Goal: Transaction & Acquisition: Purchase product/service

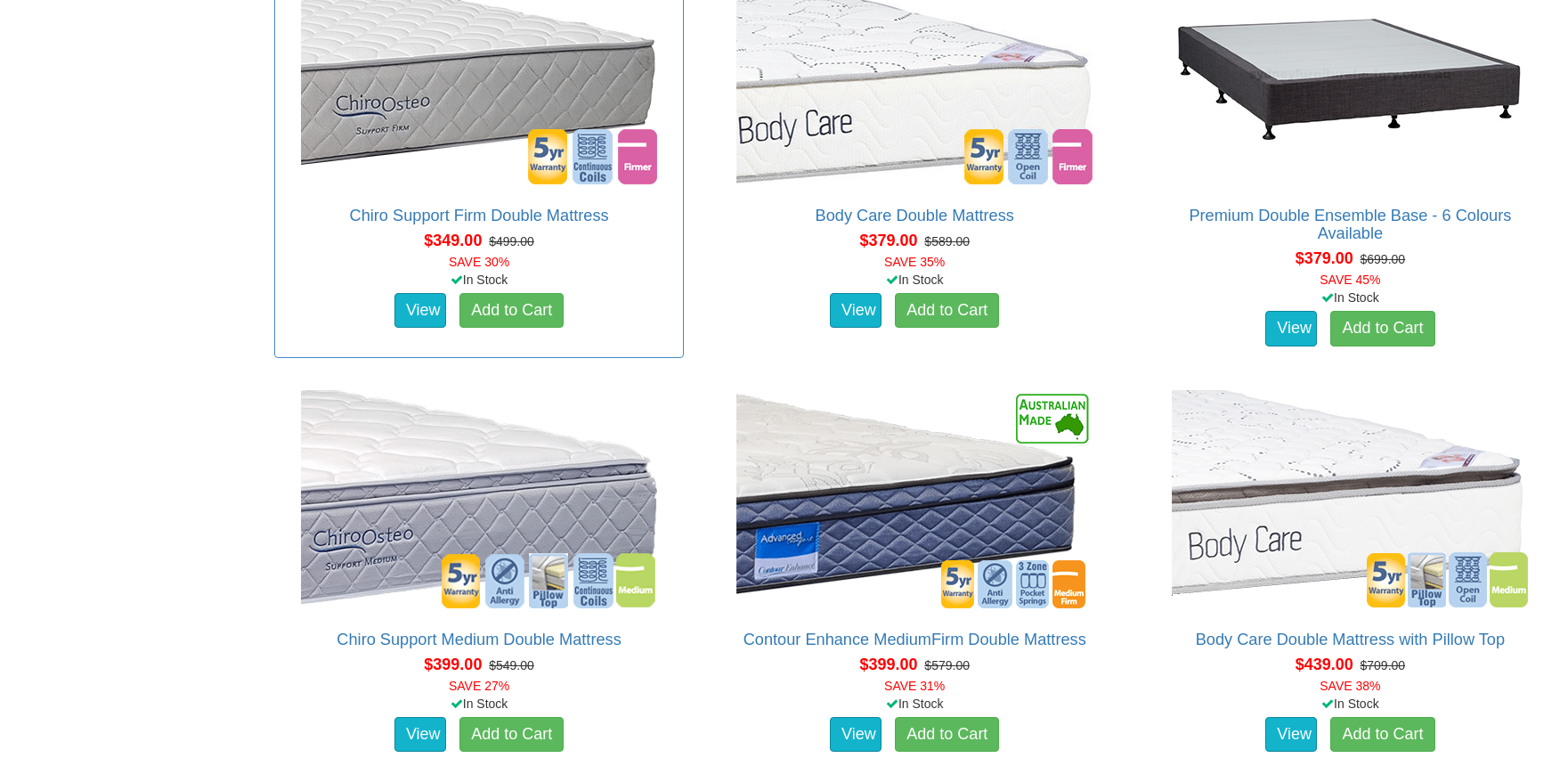
scroll to position [1221, 0]
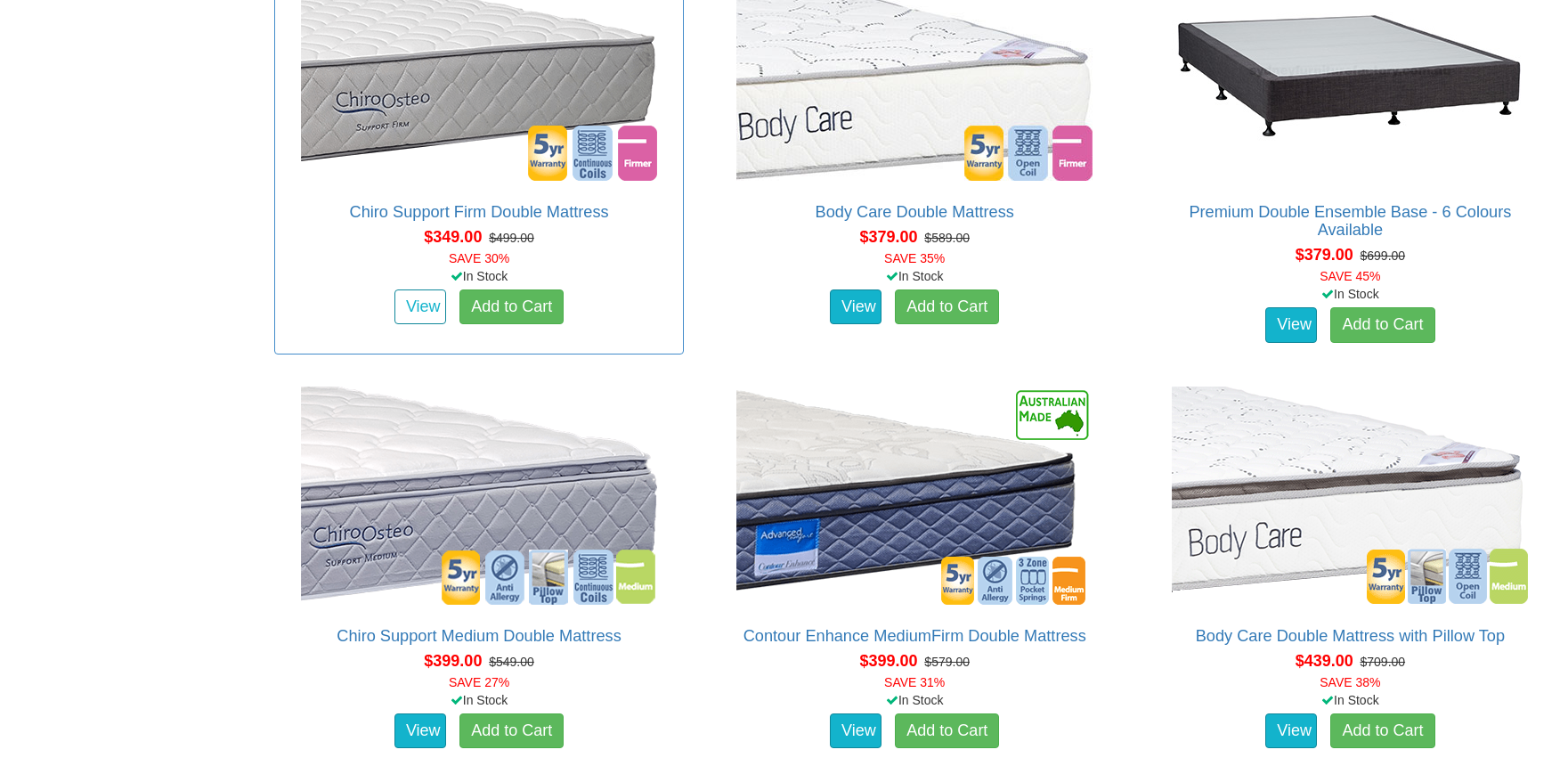
click at [415, 290] on link "View" at bounding box center [421, 308] width 52 height 36
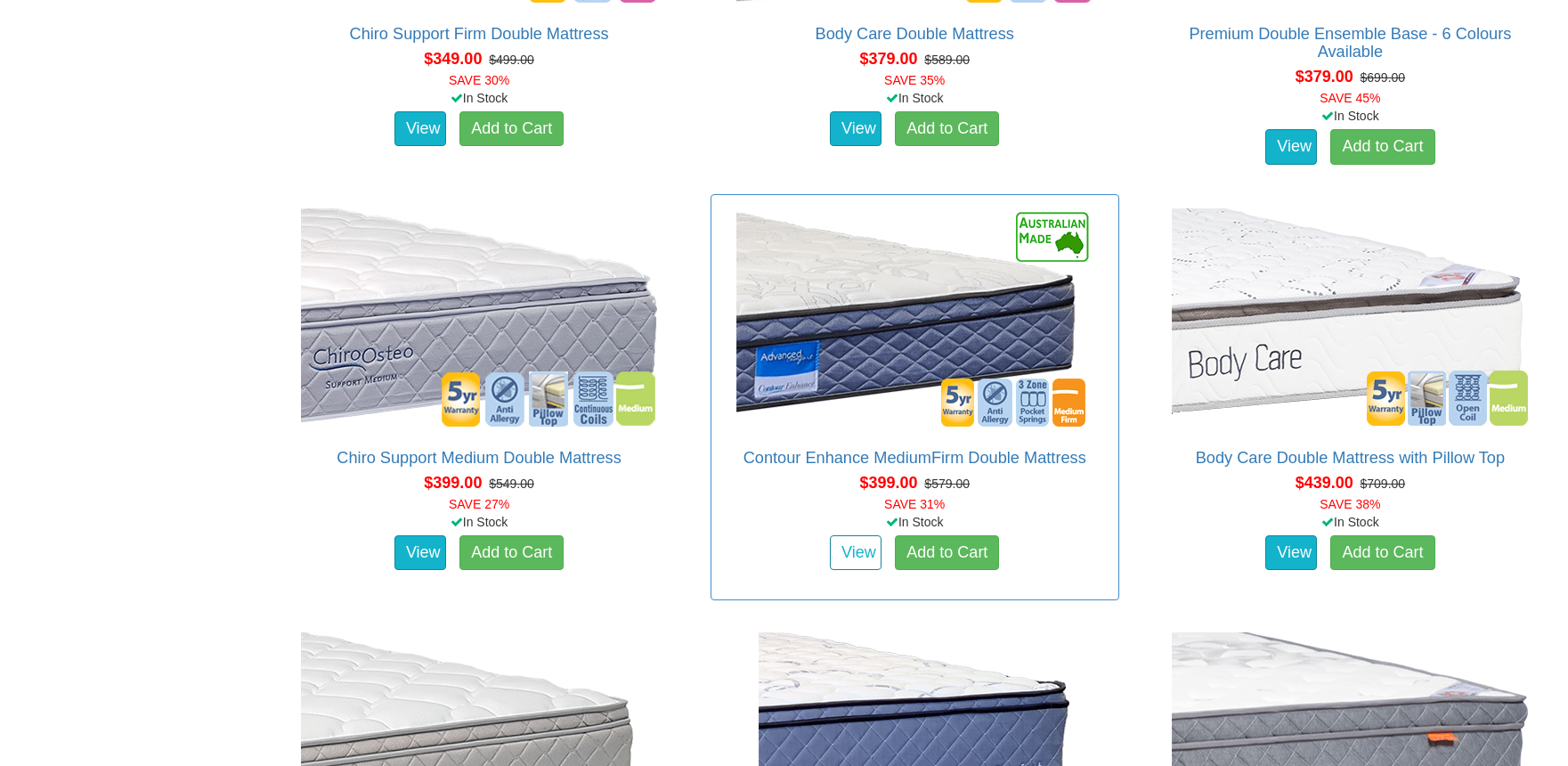
scroll to position [1403, 0]
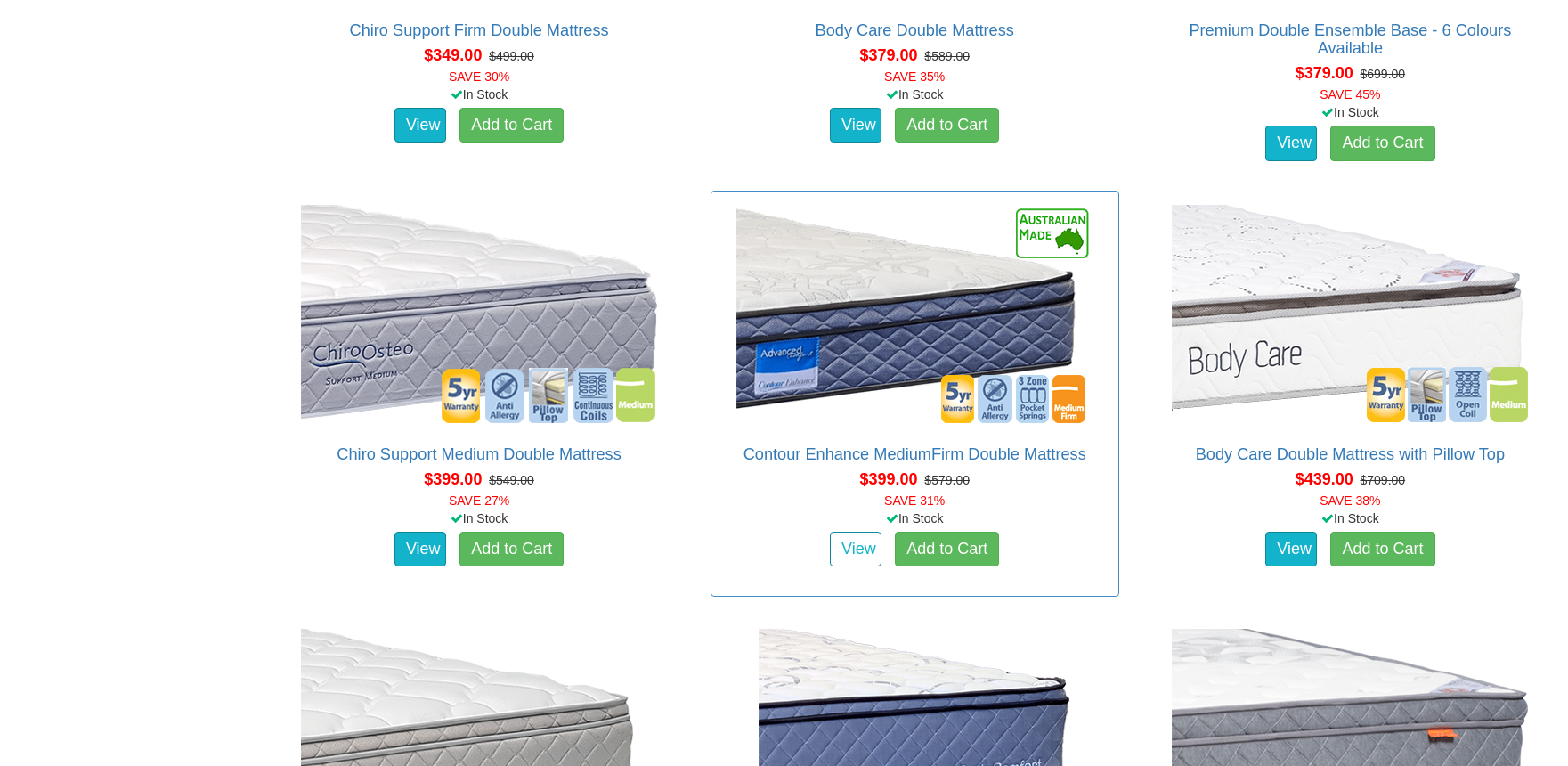
click at [860, 532] on link "View" at bounding box center [855, 550] width 52 height 36
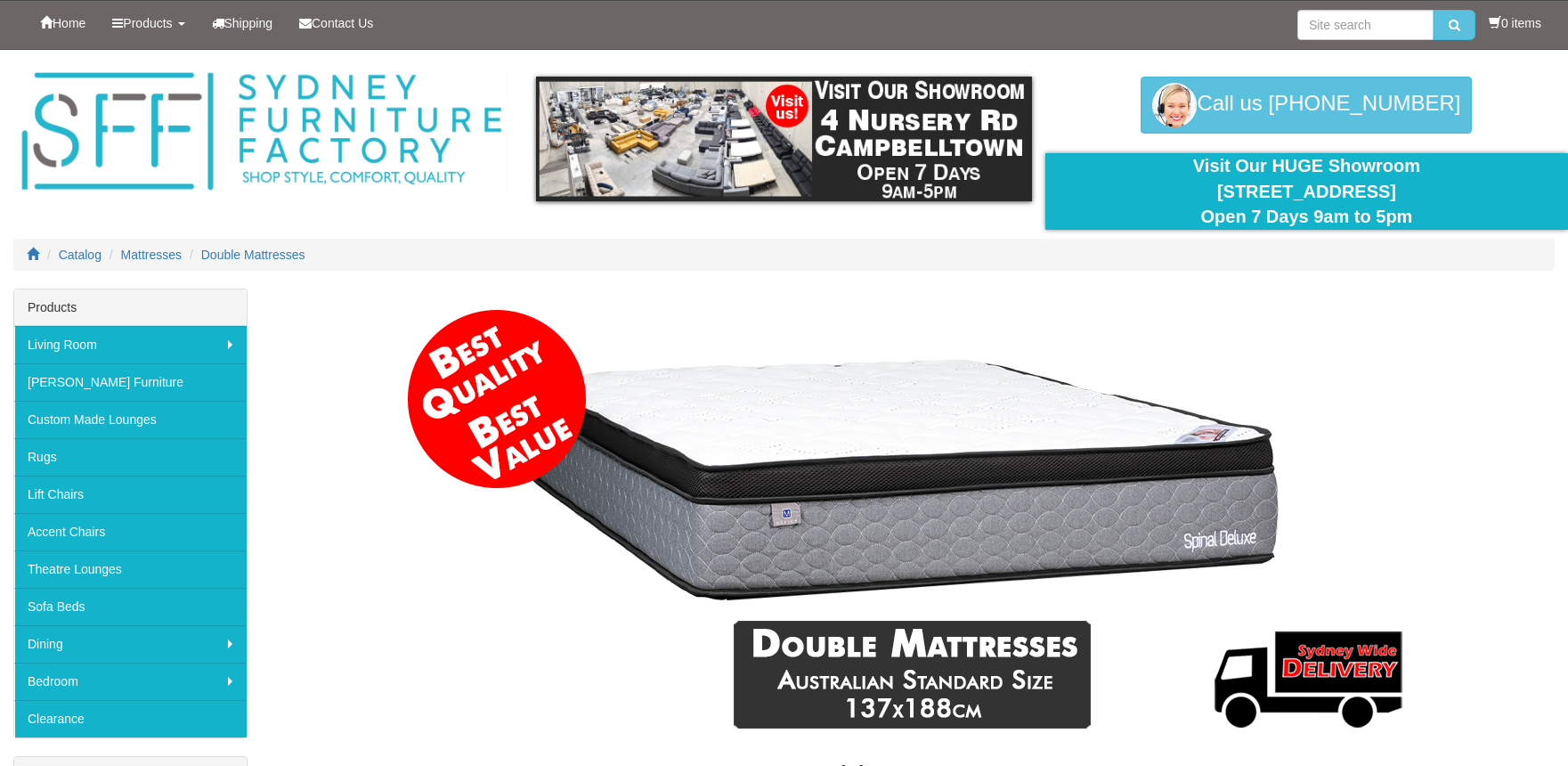
scroll to position [1403, 0]
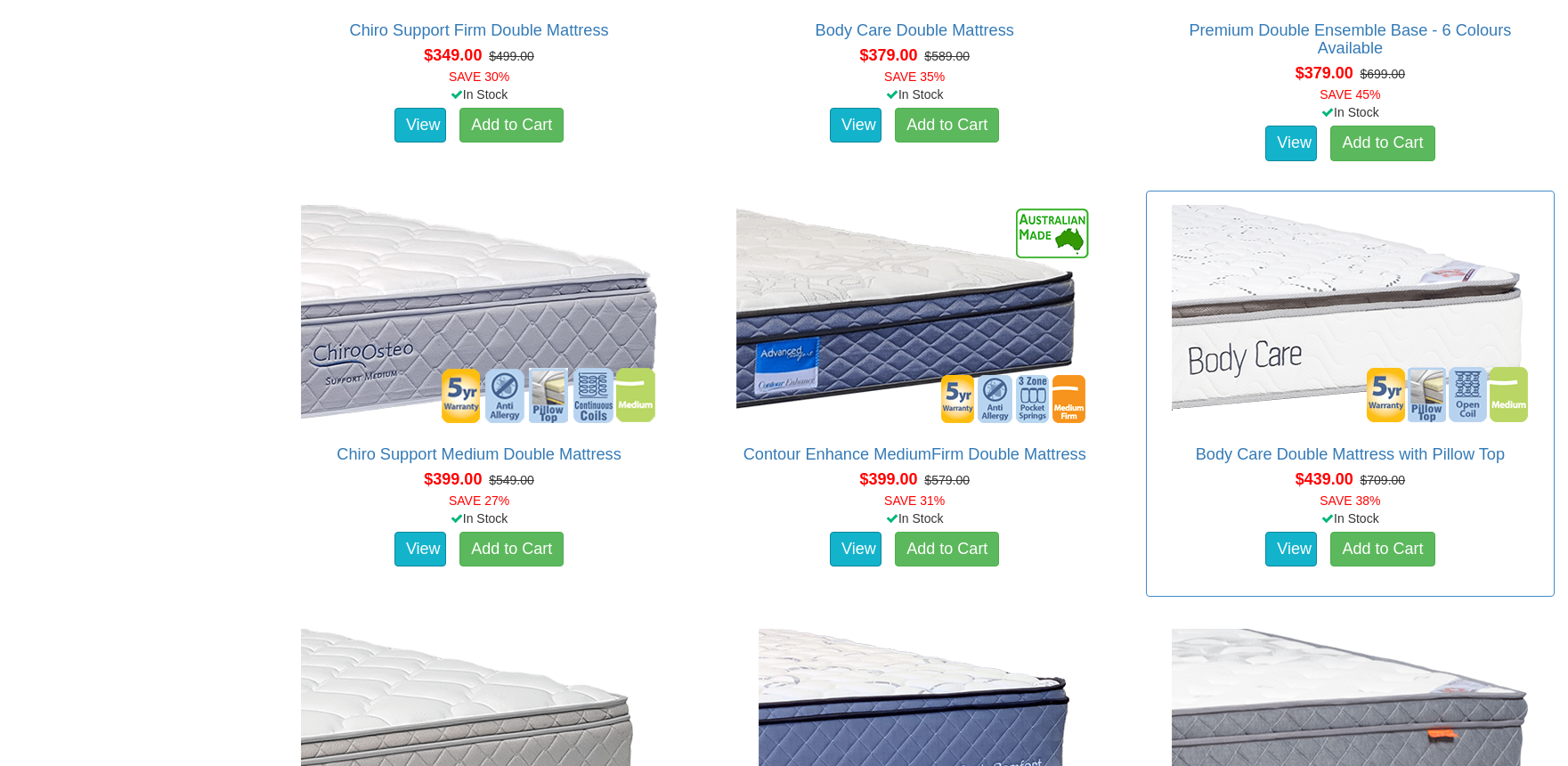
click at [1355, 328] on img at bounding box center [1349, 313] width 365 height 227
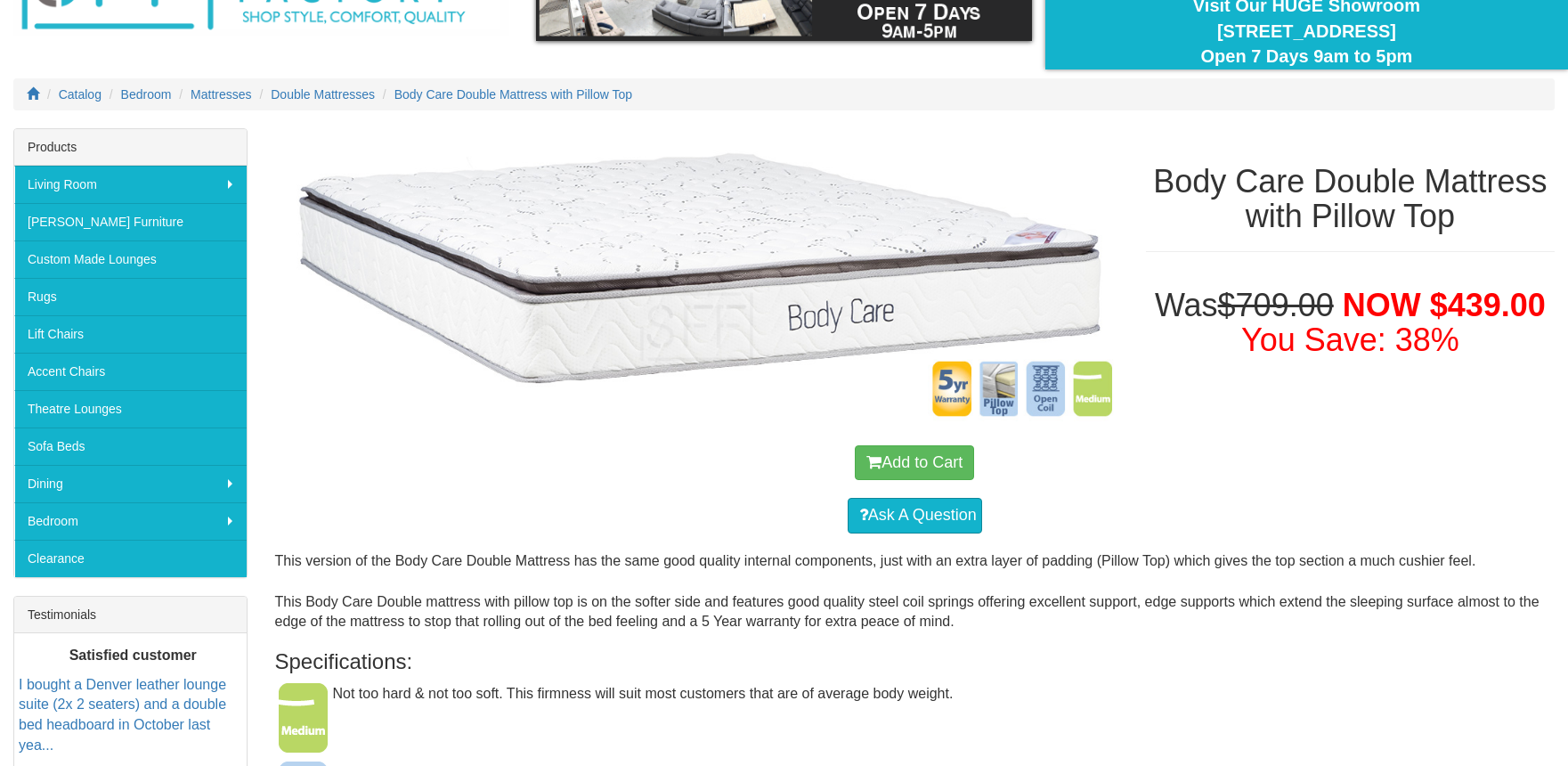
scroll to position [276, 0]
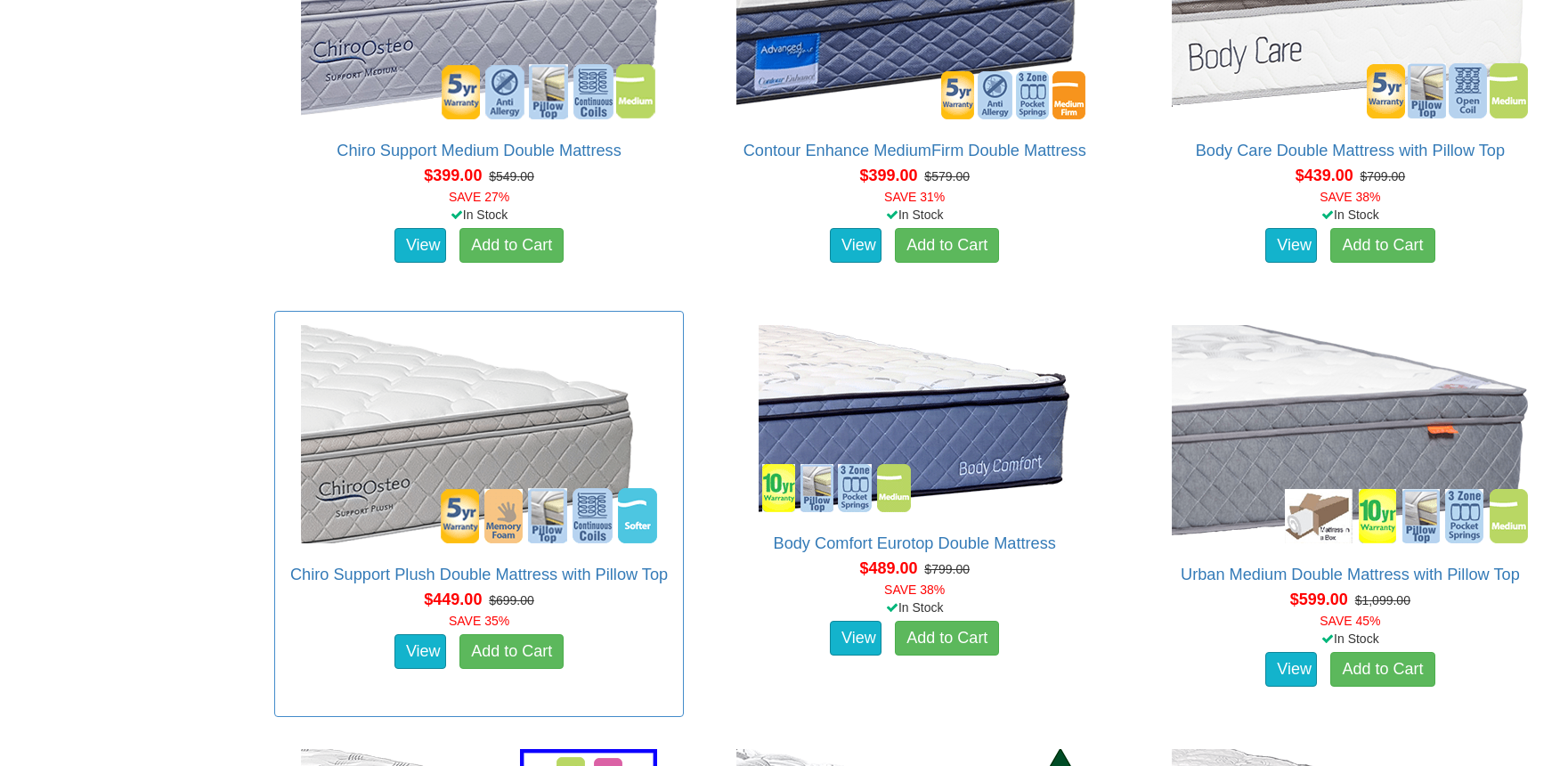
scroll to position [1710, 0]
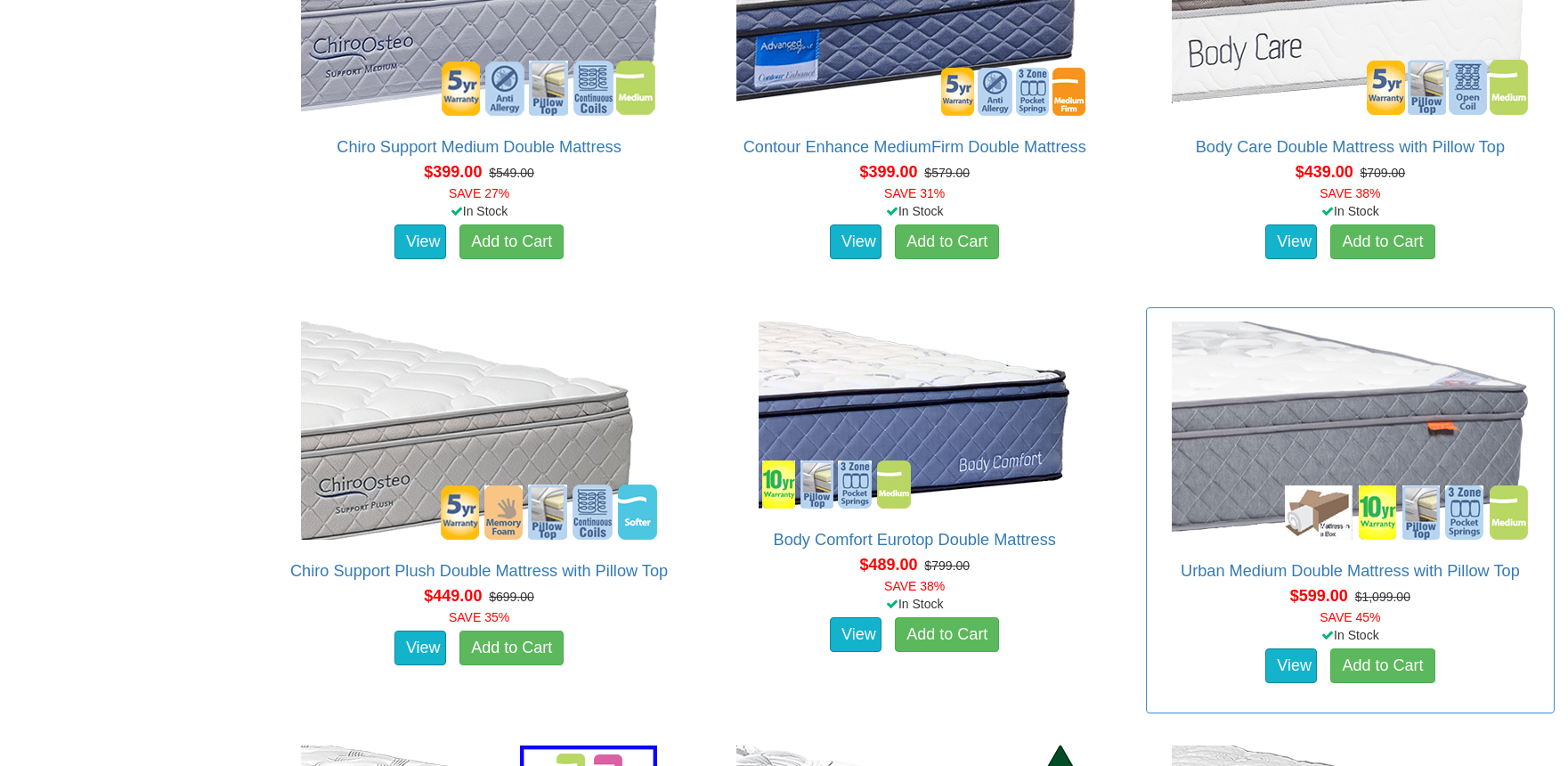
click at [1328, 409] on img at bounding box center [1349, 430] width 365 height 227
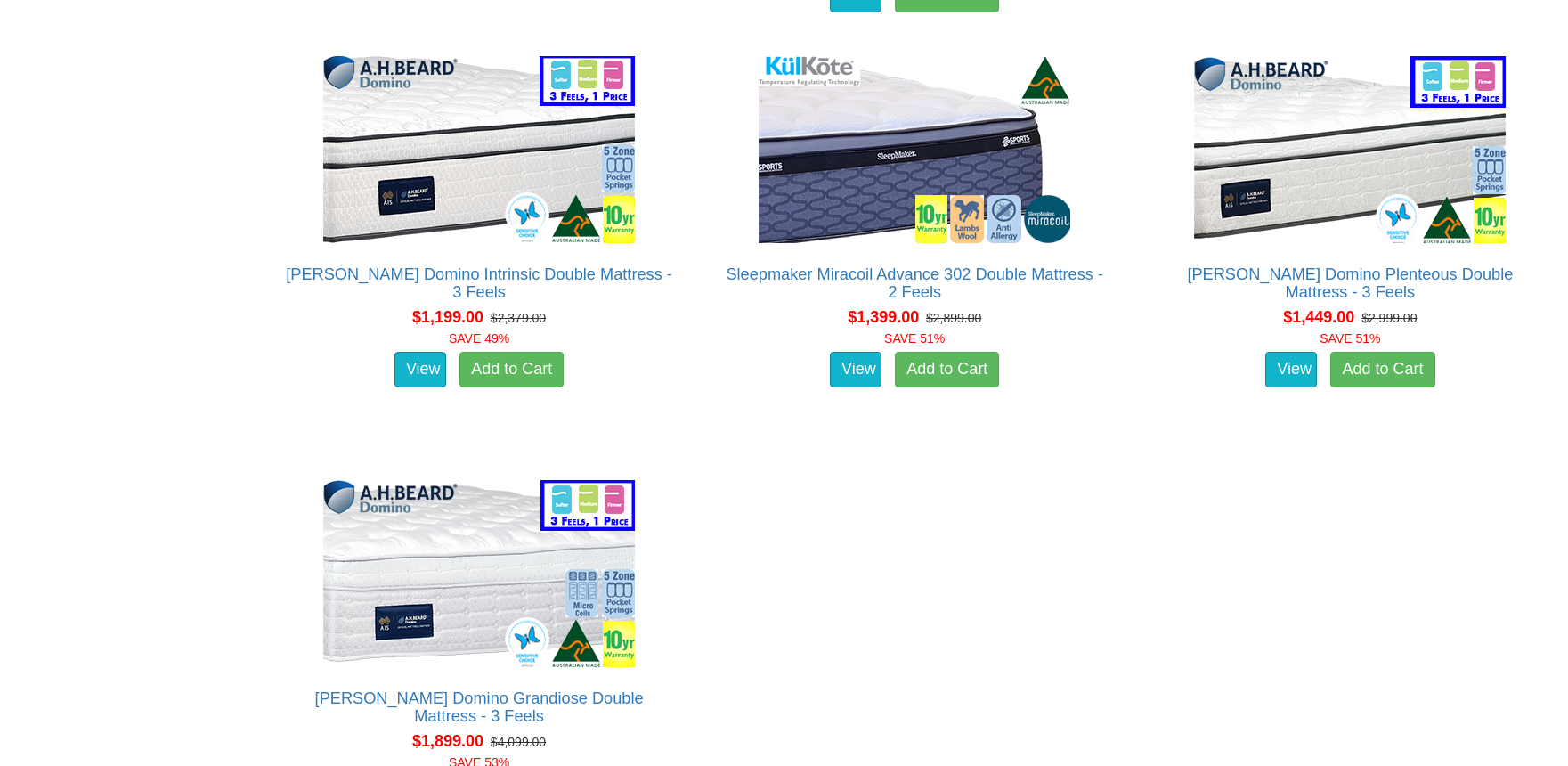
scroll to position [4017, 0]
